Goal: Navigation & Orientation: Find specific page/section

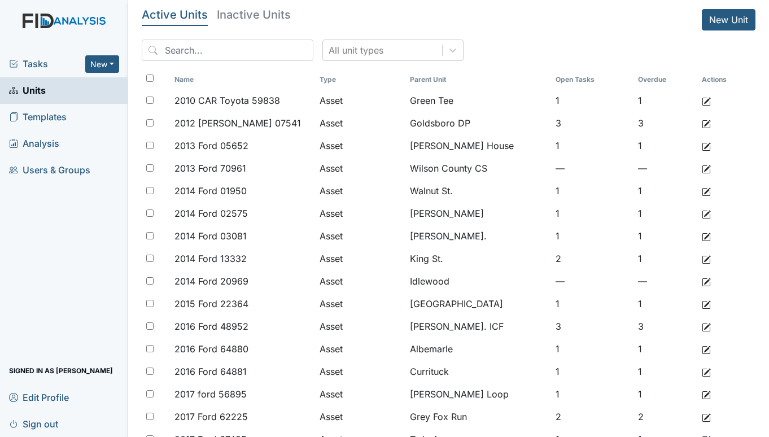
click at [47, 60] on span "Tasks" at bounding box center [47, 64] width 76 height 14
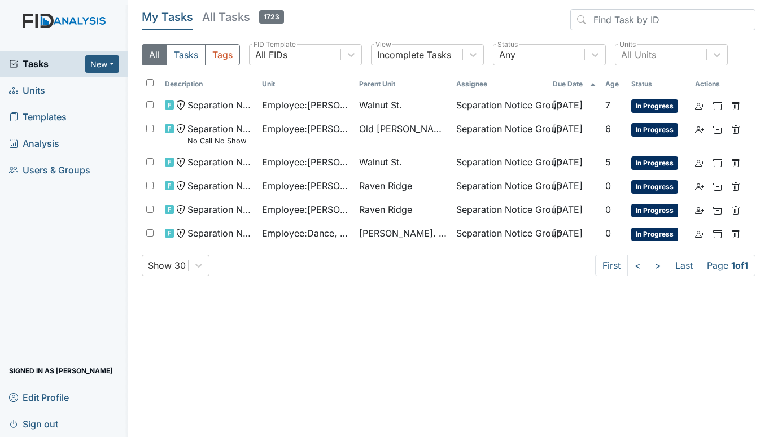
click at [30, 89] on span "Units" at bounding box center [27, 90] width 36 height 17
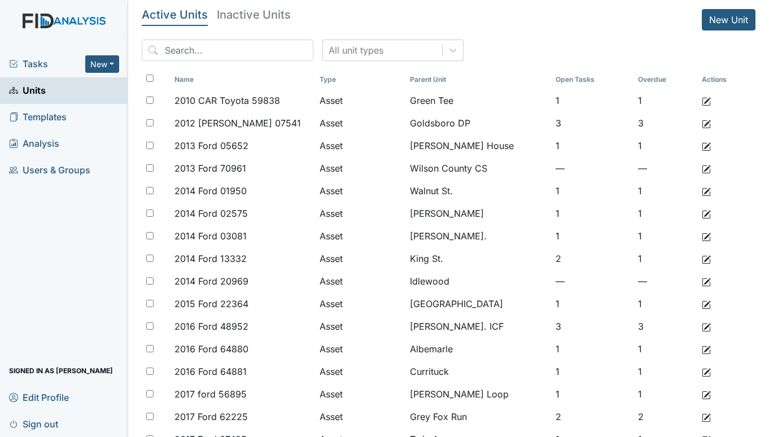
click at [26, 64] on span "Tasks" at bounding box center [47, 64] width 76 height 14
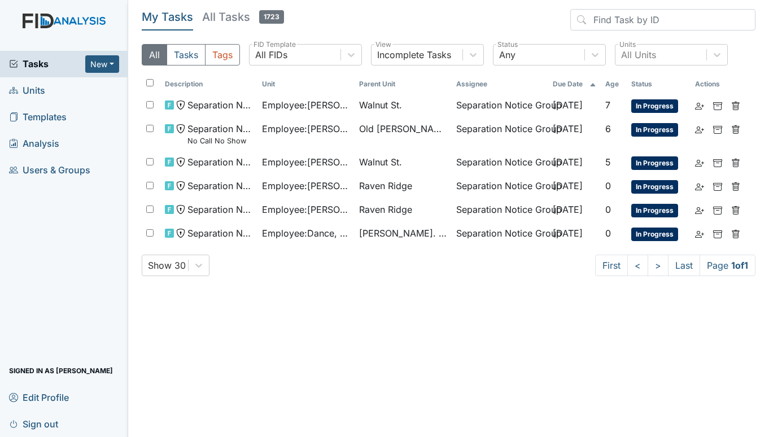
click at [38, 89] on span "Units" at bounding box center [27, 90] width 36 height 17
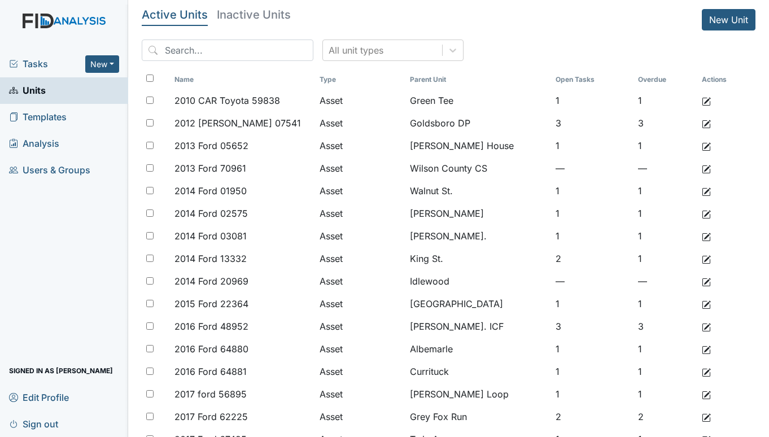
click at [42, 64] on span "Tasks" at bounding box center [47, 64] width 76 height 14
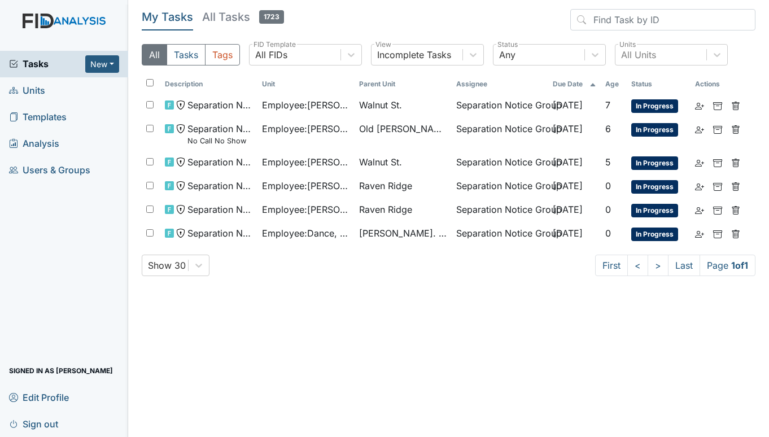
click at [40, 91] on span "Units" at bounding box center [27, 90] width 36 height 17
